Goal: Book appointment/travel/reservation

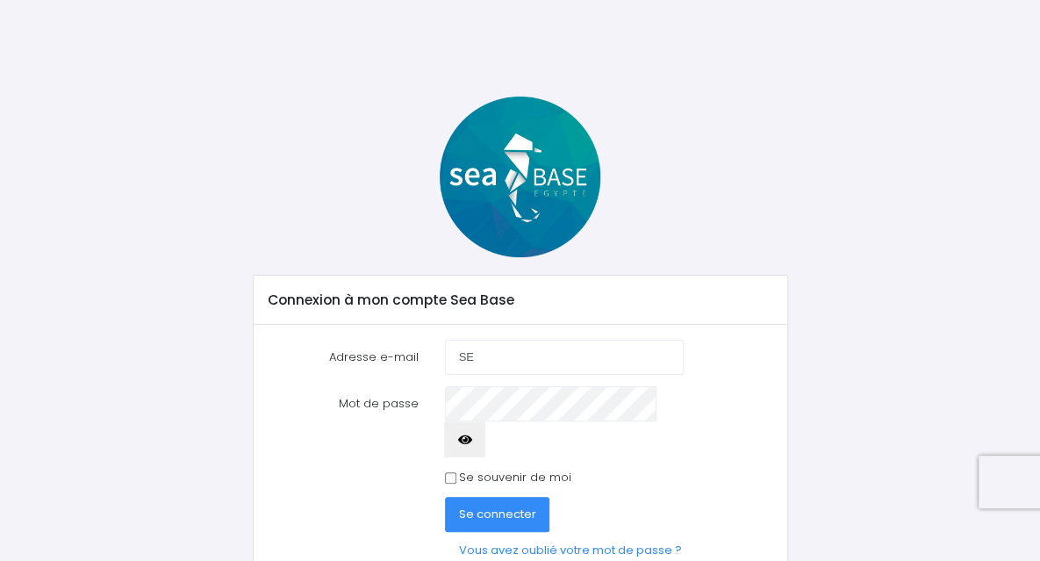
type input "S"
type input "severine.usseglio@gmail.com"
click at [445, 497] on button "Se connecter" at bounding box center [497, 514] width 105 height 35
click at [609, 500] on div "0cAFcWeA5pdDf_obkg6af2CTQ-tEshXqr74YzWSiQZOcmPP4D8jr4JrKjoS6qofB4GHXeNn3plxv_Rh…" at bounding box center [609, 532] width 355 height 71
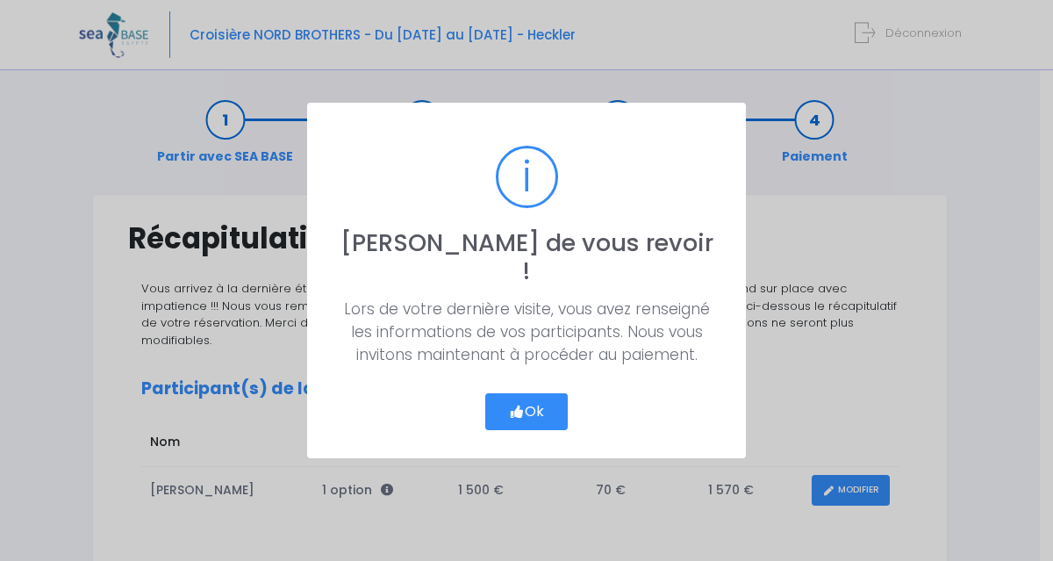
click at [543, 399] on button "Ok" at bounding box center [526, 411] width 83 height 37
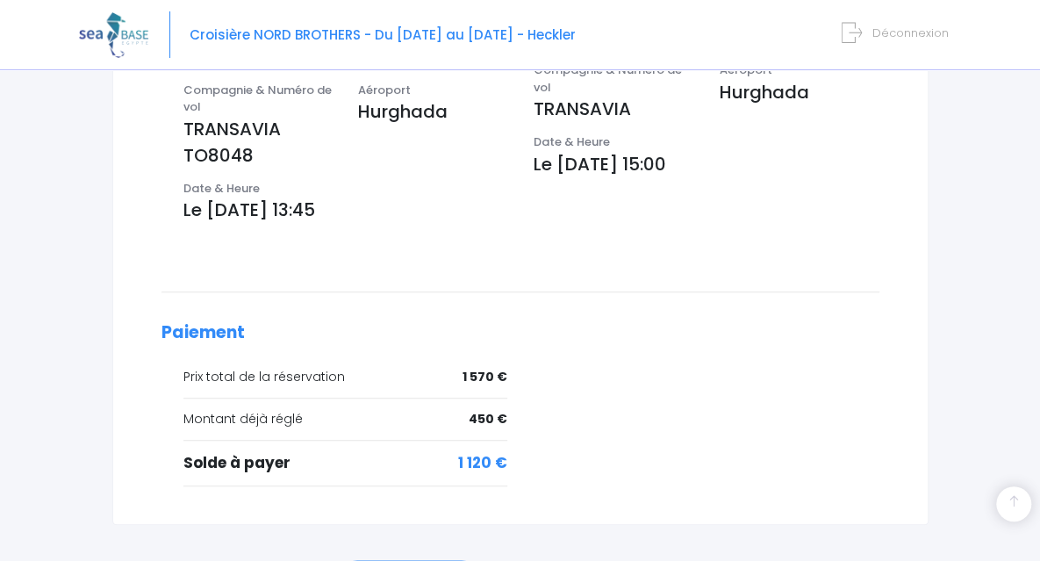
scroll to position [713, 0]
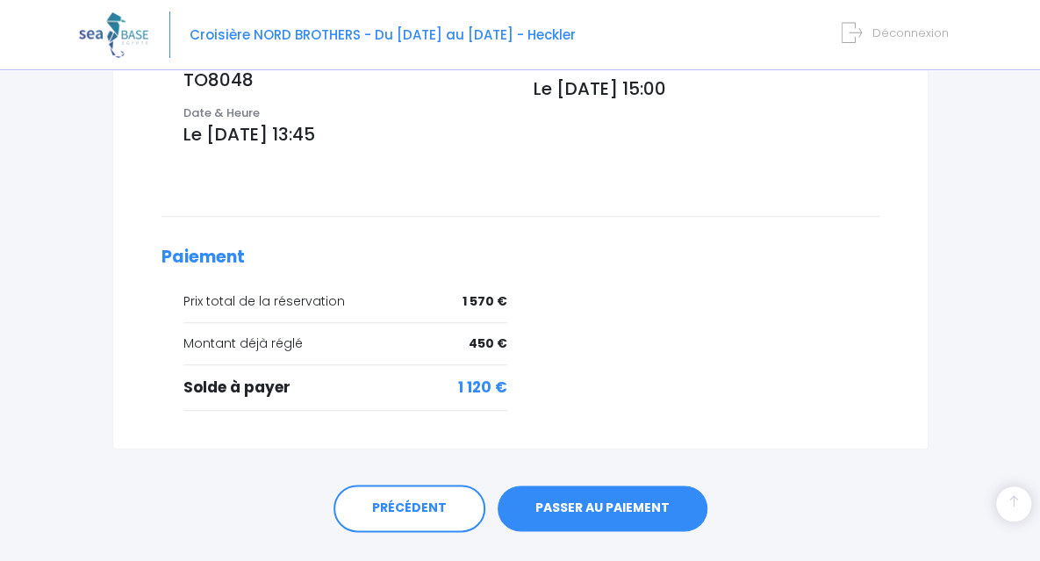
click at [581, 485] on link "PASSER AU PAIEMENT" at bounding box center [603, 508] width 210 height 46
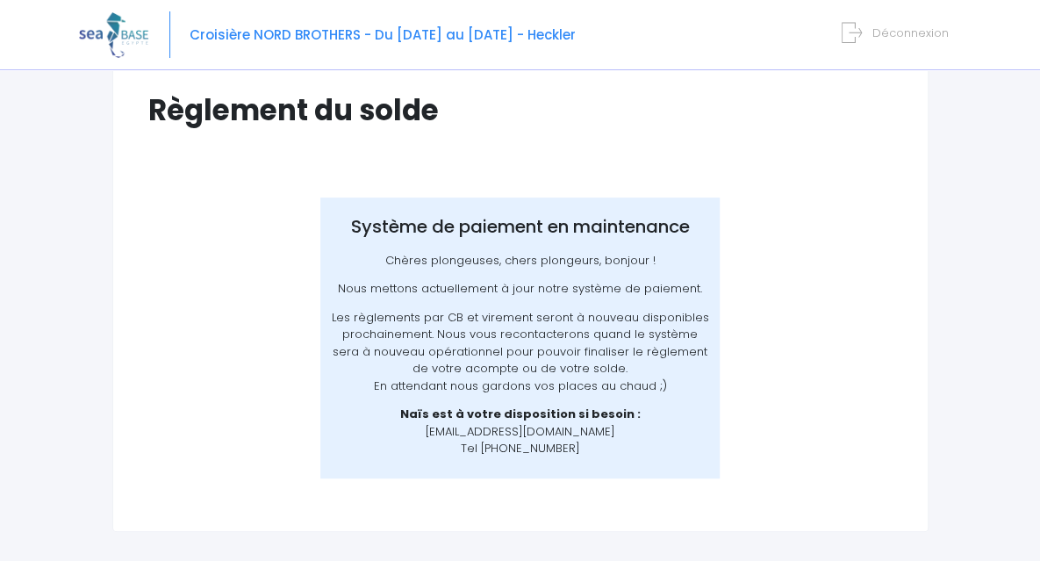
scroll to position [135, 0]
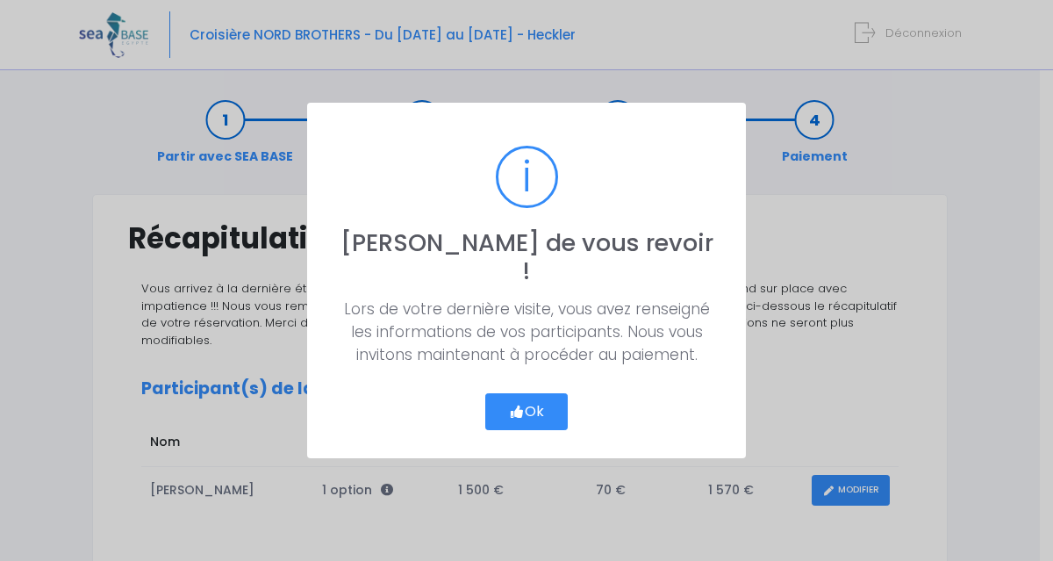
click at [532, 401] on button "Ok" at bounding box center [526, 411] width 83 height 37
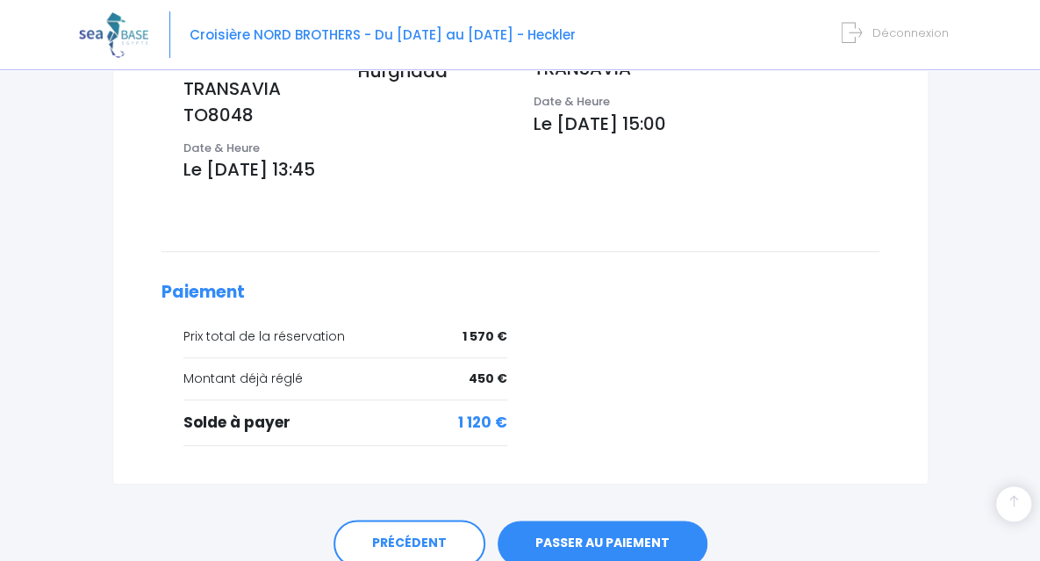
scroll to position [713, 0]
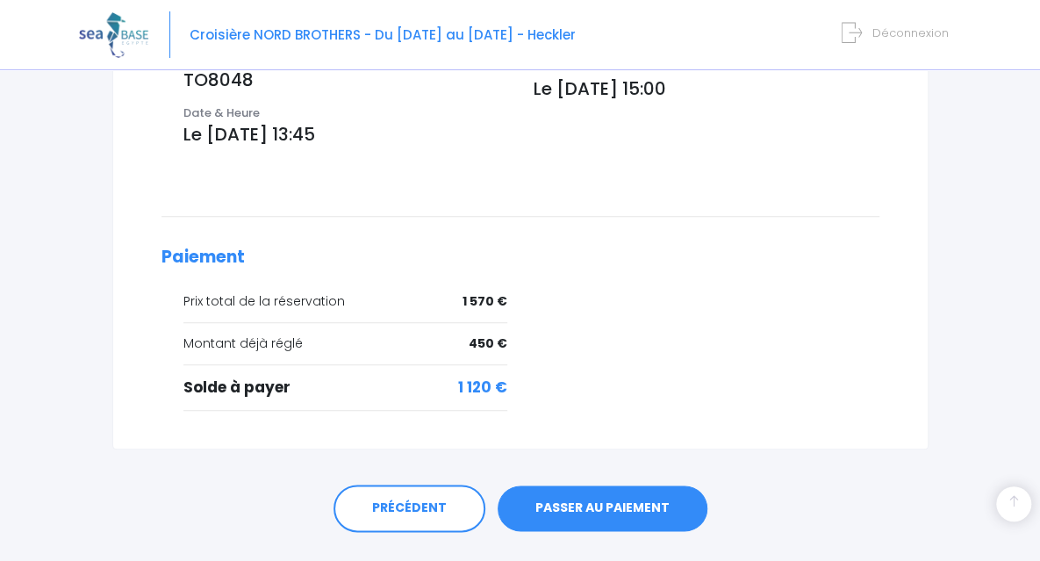
click at [577, 485] on link "PASSER AU PAIEMENT" at bounding box center [603, 508] width 210 height 46
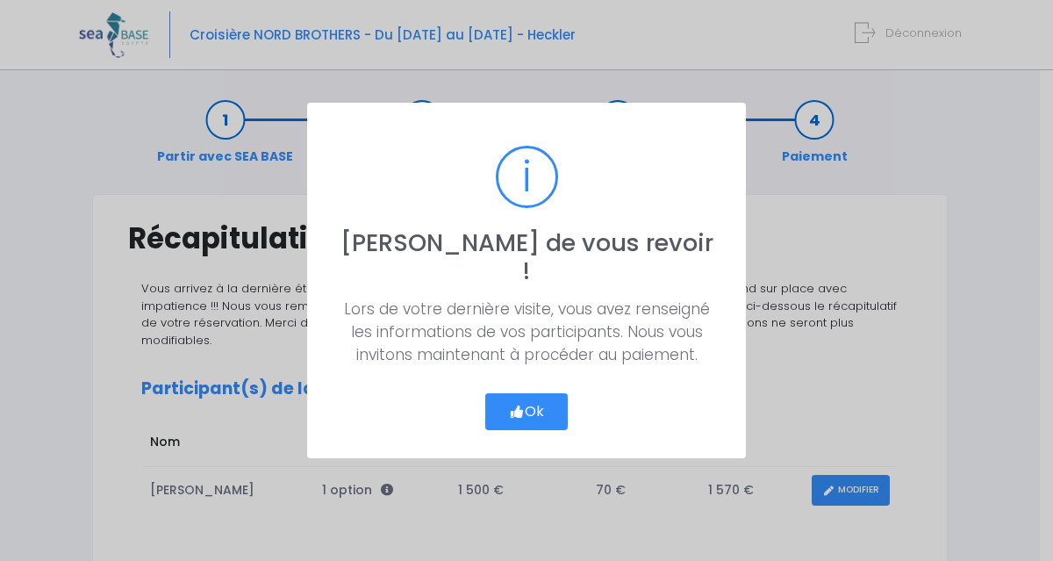
click at [537, 404] on button "Ok" at bounding box center [526, 411] width 83 height 37
click at [530, 395] on button "Ok" at bounding box center [526, 411] width 83 height 37
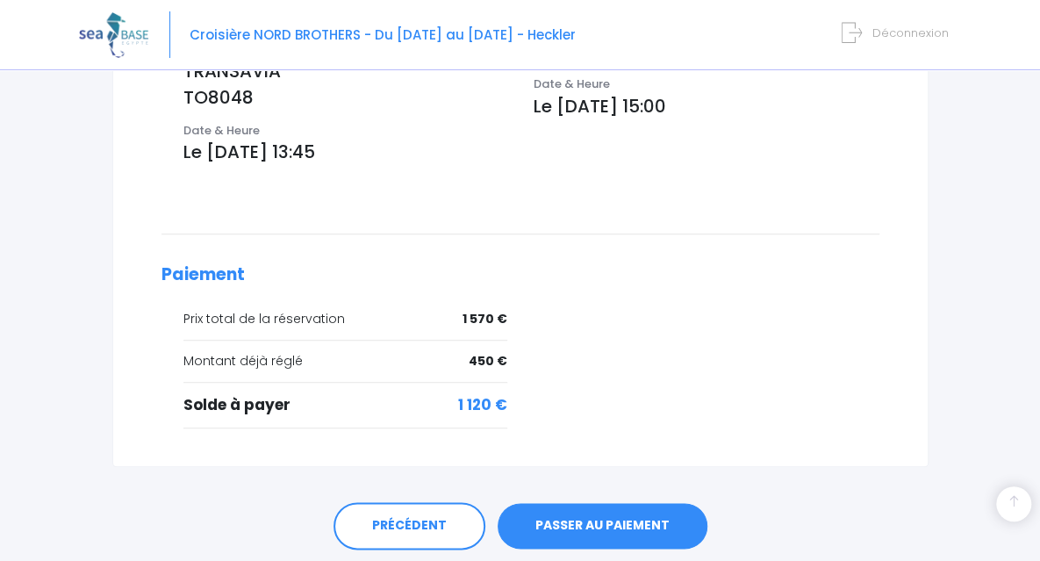
scroll to position [708, 0]
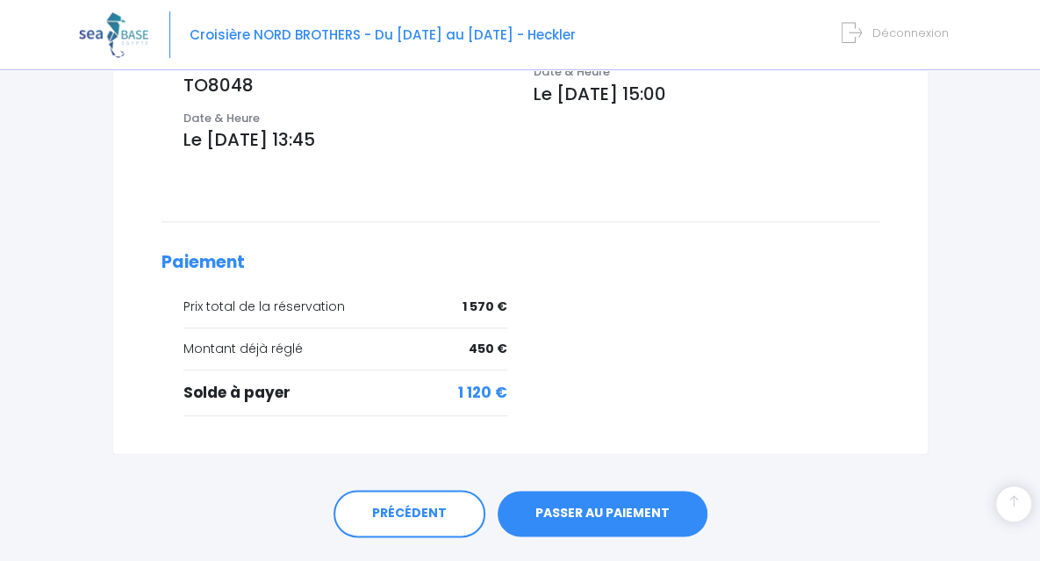
click at [660, 491] on link "PASSER AU PAIEMENT" at bounding box center [603, 514] width 210 height 46
